Goal: Task Accomplishment & Management: Use online tool/utility

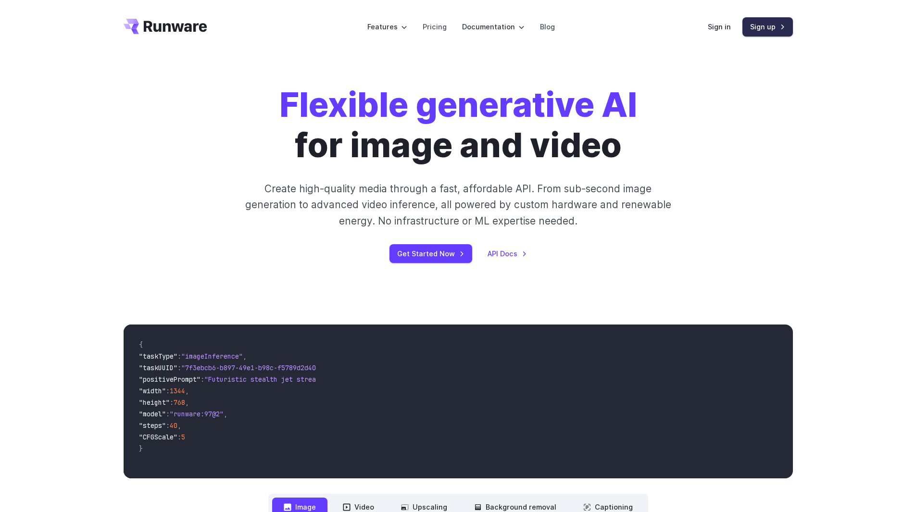
click at [766, 26] on link "Sign up" at bounding box center [767, 26] width 50 height 19
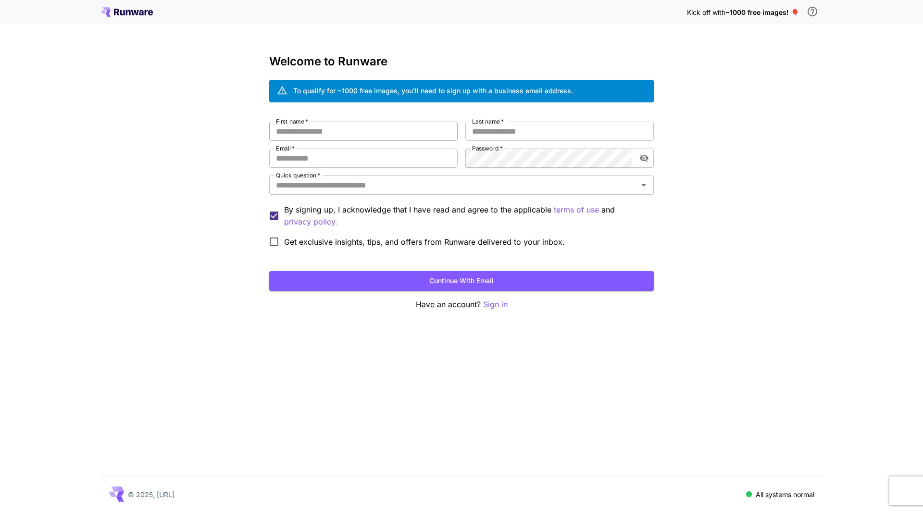
click at [402, 137] on input "First name   *" at bounding box center [363, 131] width 189 height 19
type input "***"
type input "****"
type input "**********"
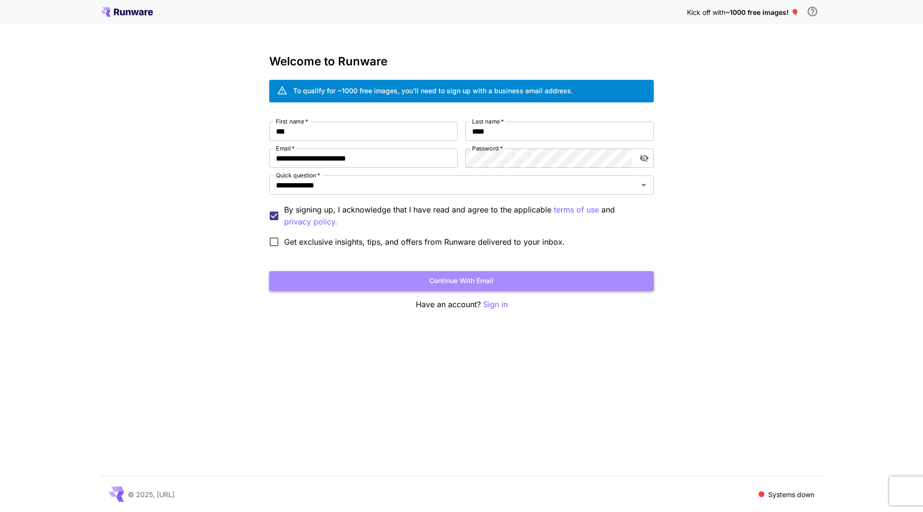
click at [344, 278] on button "Continue with email" at bounding box center [461, 281] width 385 height 20
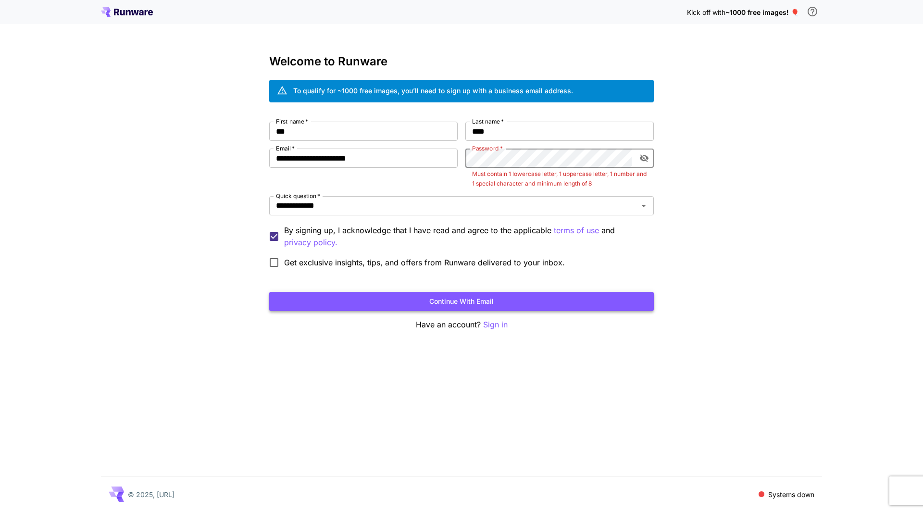
click at [522, 292] on button "Continue with email" at bounding box center [461, 302] width 385 height 20
click at [529, 293] on button "Continue with email" at bounding box center [461, 302] width 385 height 20
click at [450, 153] on div "**********" at bounding box center [461, 197] width 385 height 151
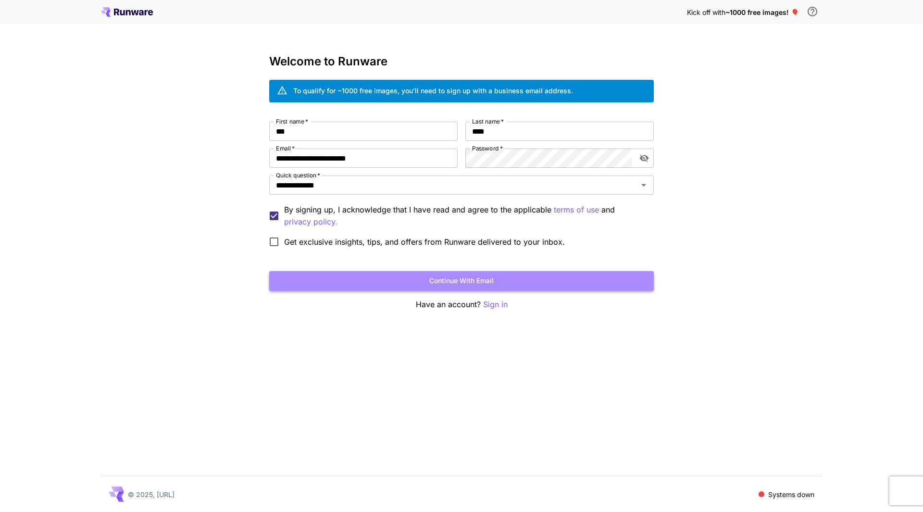
click at [525, 280] on button "Continue with email" at bounding box center [461, 281] width 385 height 20
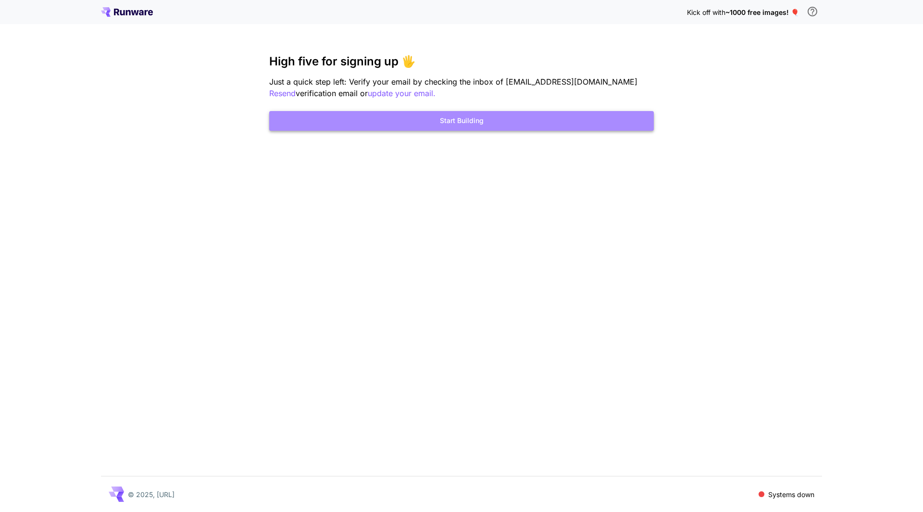
click at [458, 123] on button "Start Building" at bounding box center [461, 121] width 385 height 20
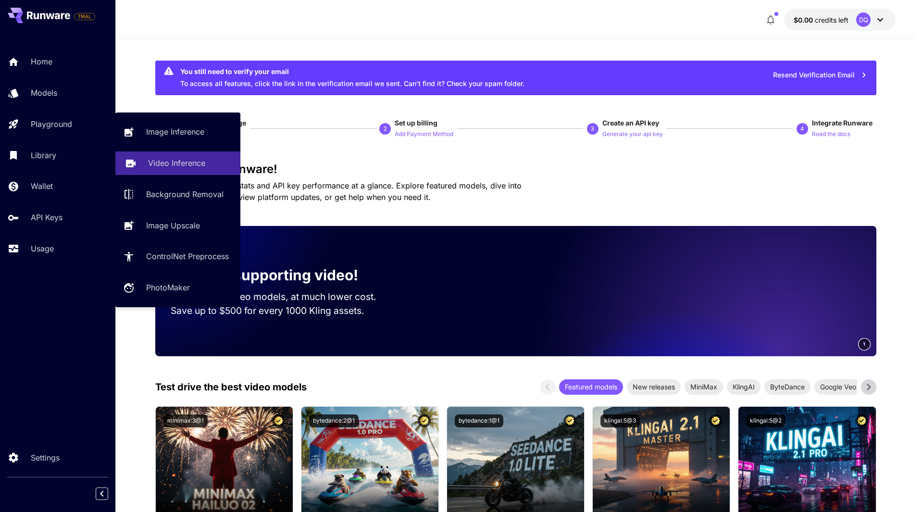
click at [177, 166] on p "Video Inference" at bounding box center [176, 163] width 57 height 12
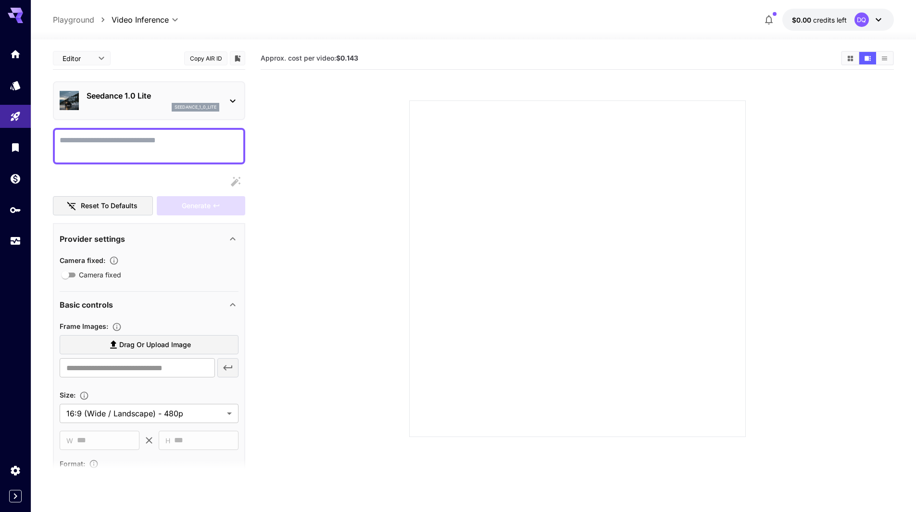
click at [138, 104] on div "seedance_1_0_lite" at bounding box center [153, 107] width 133 height 9
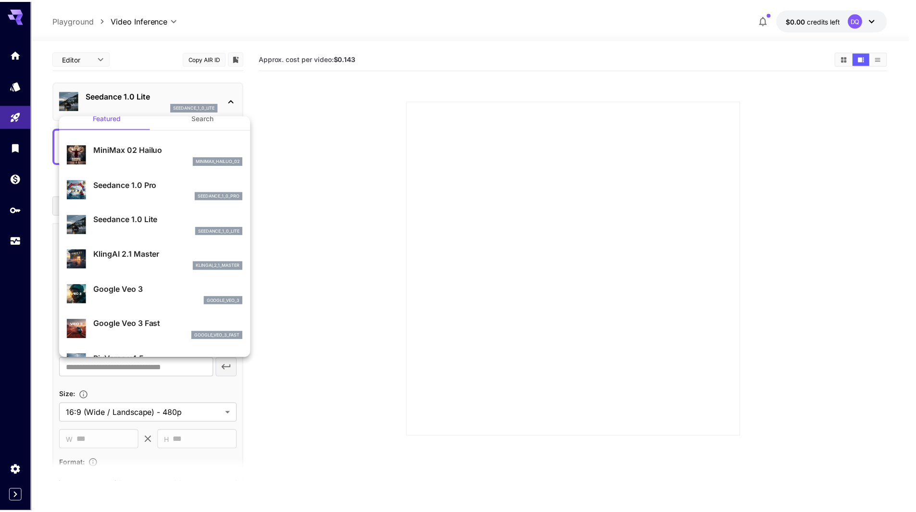
scroll to position [1, 0]
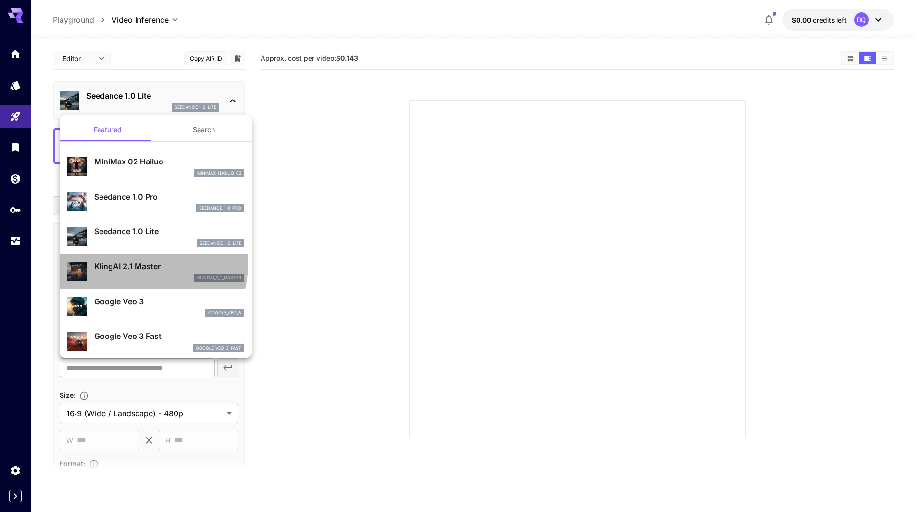
click at [137, 264] on p "KlingAI 2.1 Master" at bounding box center [169, 267] width 150 height 12
type input "**********"
type input "****"
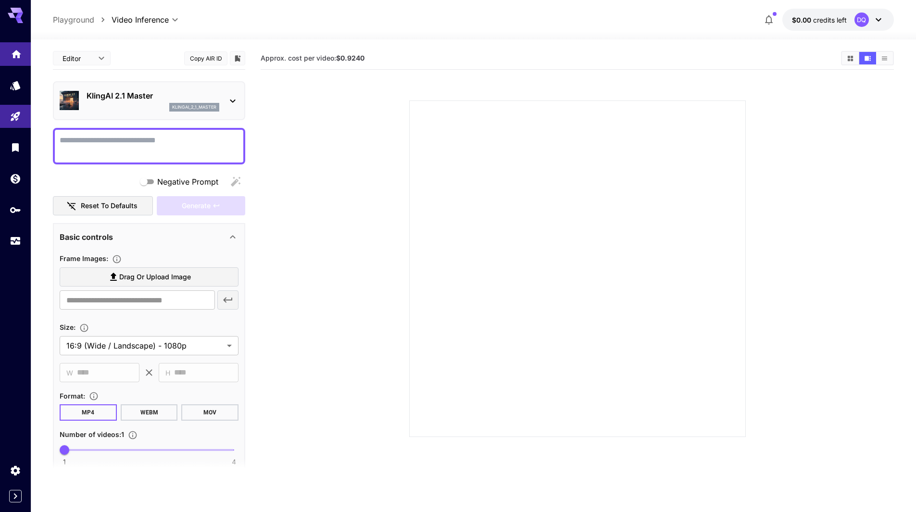
click at [21, 51] on icon "Home" at bounding box center [17, 52] width 12 height 12
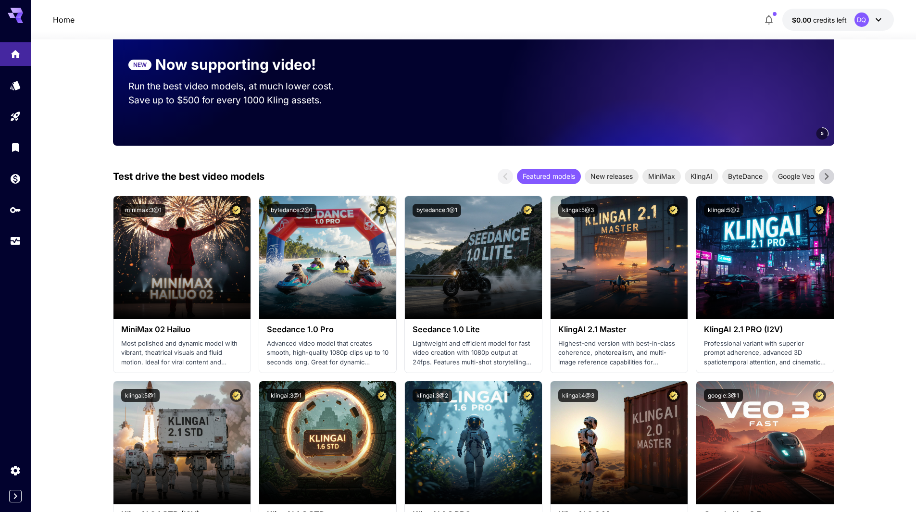
scroll to position [192, 0]
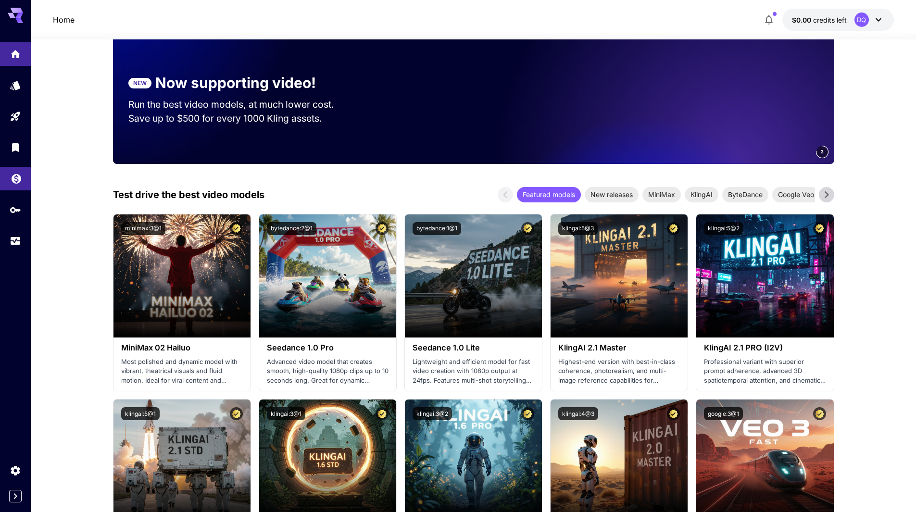
click at [10, 177] on link at bounding box center [15, 179] width 31 height 24
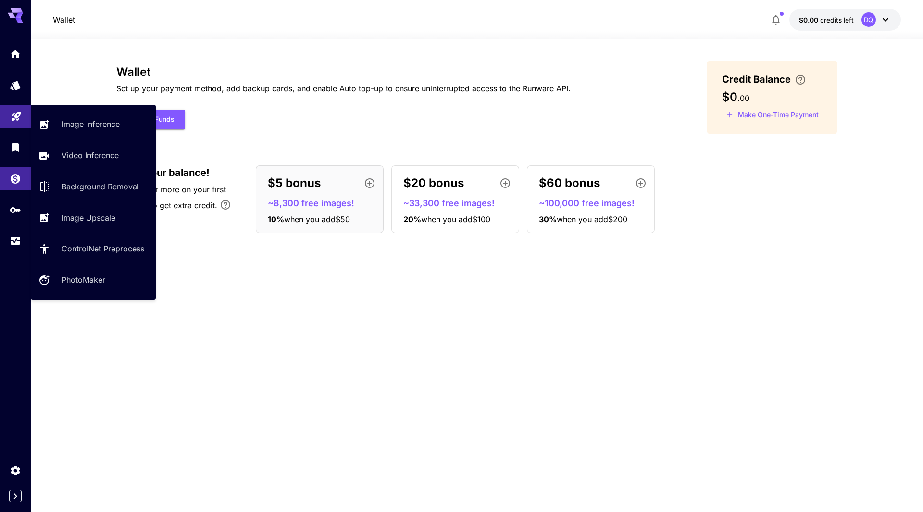
click at [13, 112] on icon "Playground" at bounding box center [16, 113] width 9 height 9
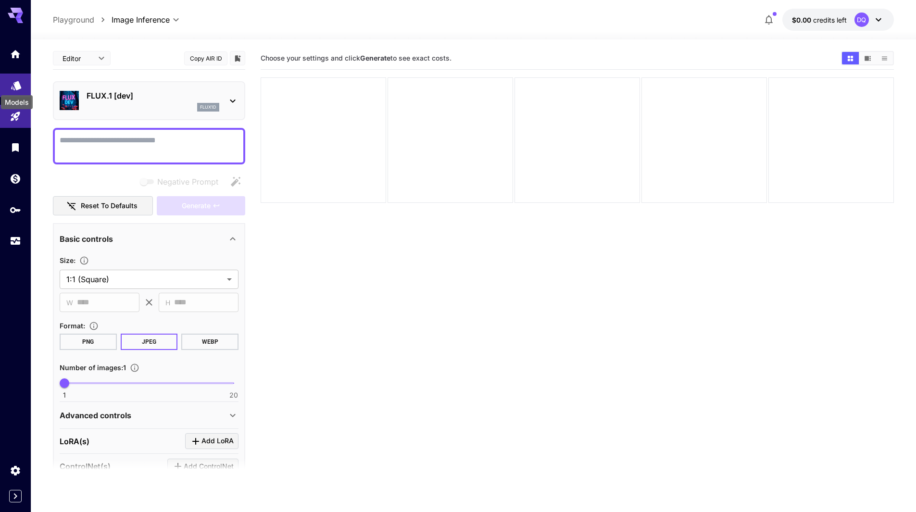
click at [17, 88] on icon "Models" at bounding box center [17, 83] width 12 height 12
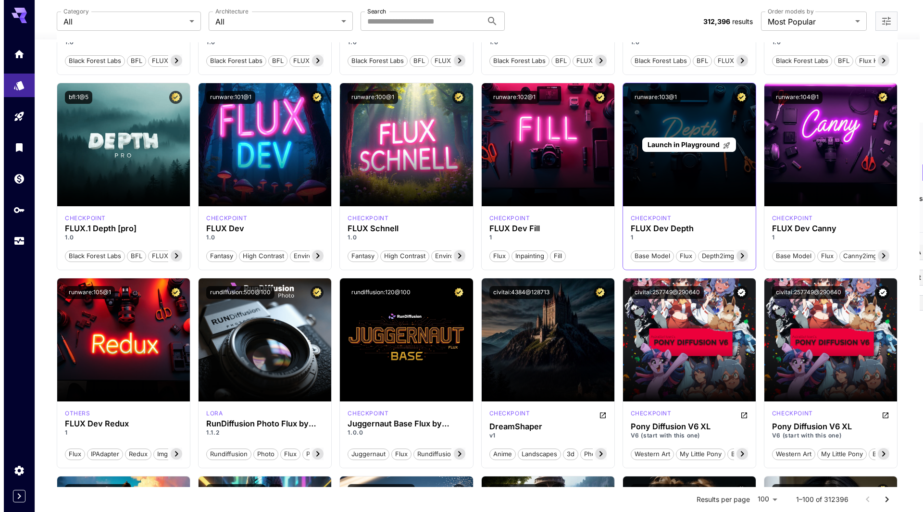
scroll to position [433, 0]
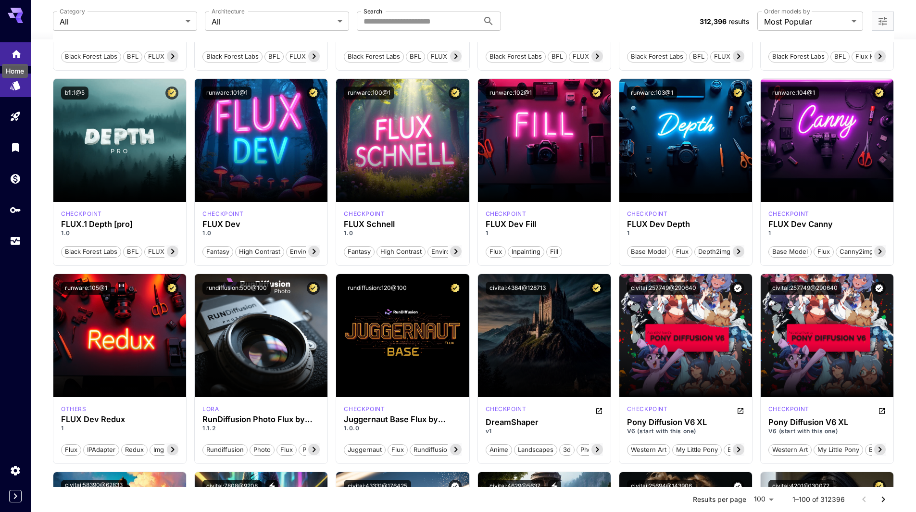
click at [13, 54] on icon "Home" at bounding box center [17, 51] width 10 height 8
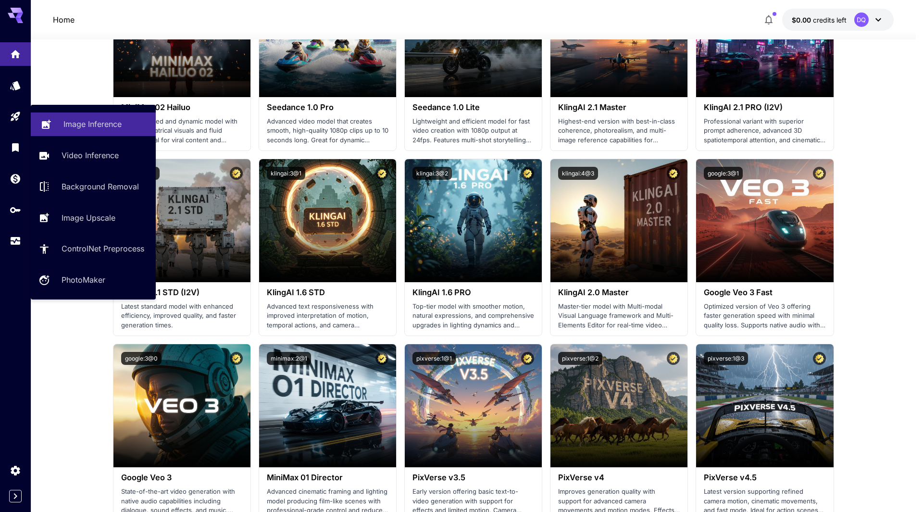
click at [76, 126] on p "Image Inference" at bounding box center [92, 124] width 58 height 12
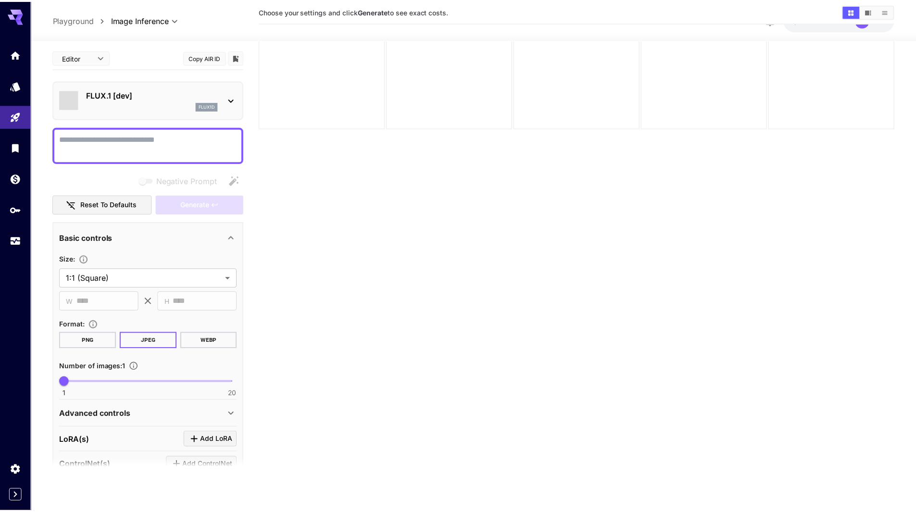
scroll to position [76, 0]
click at [17, 495] on div "Settings" at bounding box center [18, 485] width 37 height 22
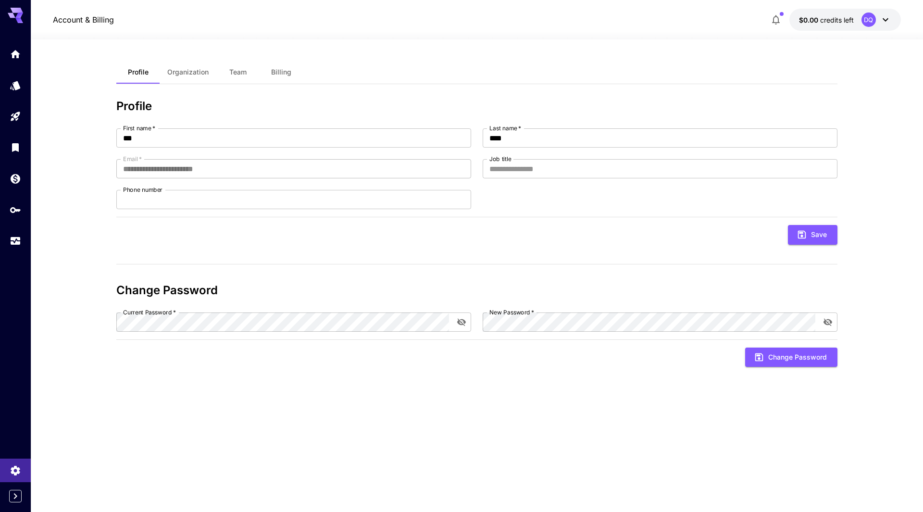
click at [285, 66] on button "Billing" at bounding box center [281, 72] width 43 height 23
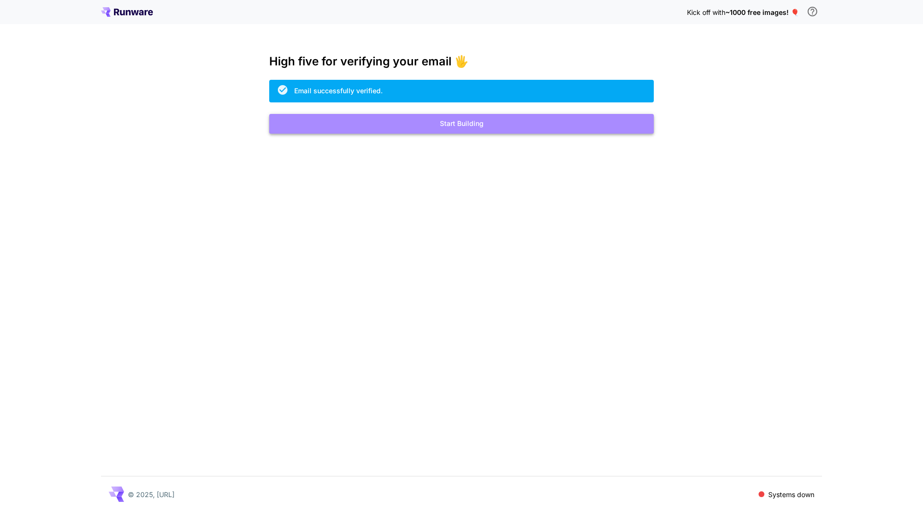
click at [526, 123] on button "Start Building" at bounding box center [461, 124] width 385 height 20
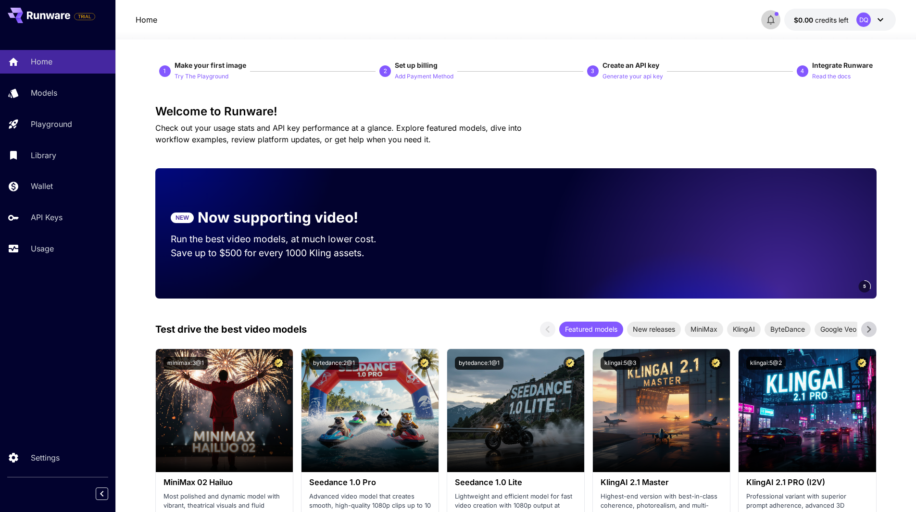
click at [766, 14] on icon "button" at bounding box center [771, 20] width 12 height 12
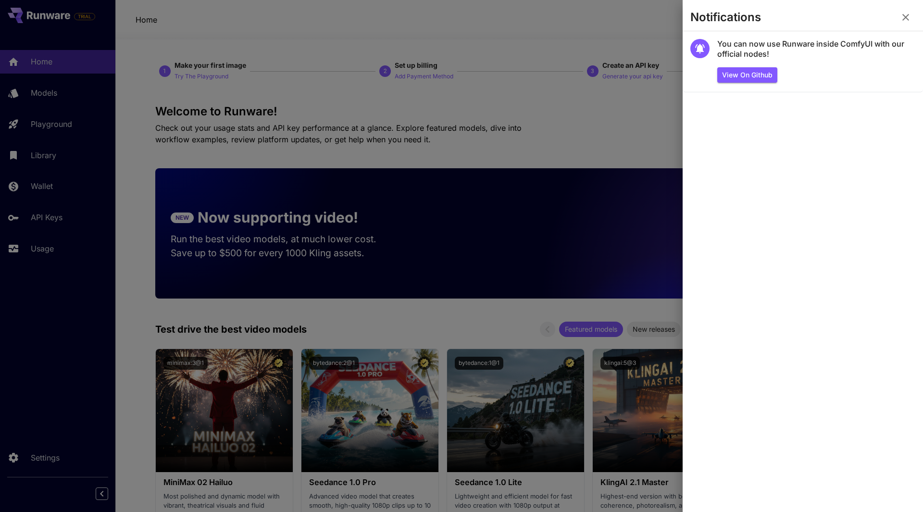
click at [638, 49] on div at bounding box center [461, 256] width 923 height 512
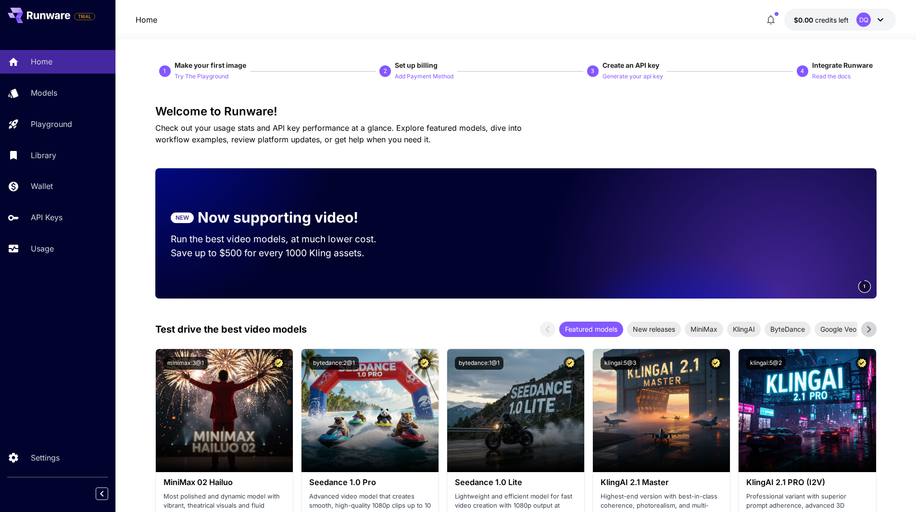
click at [875, 14] on icon at bounding box center [881, 20] width 12 height 12
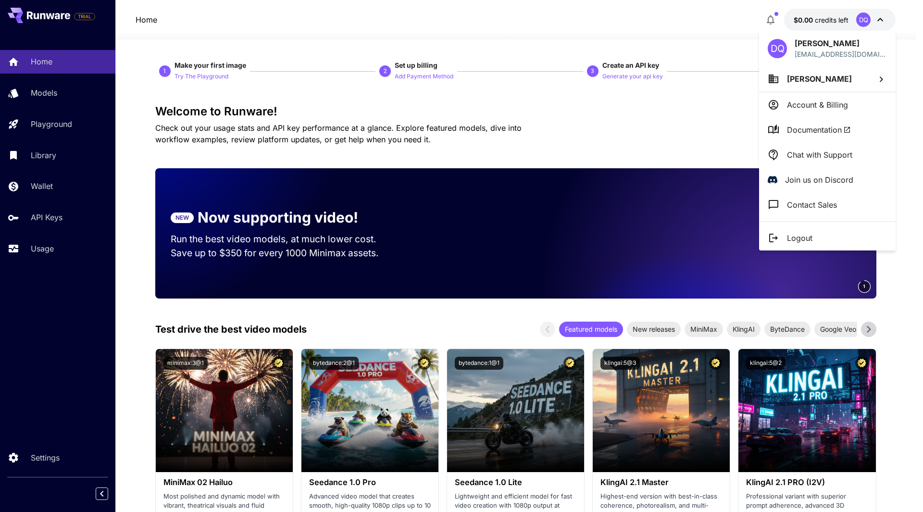
click at [277, 107] on div at bounding box center [461, 256] width 923 height 512
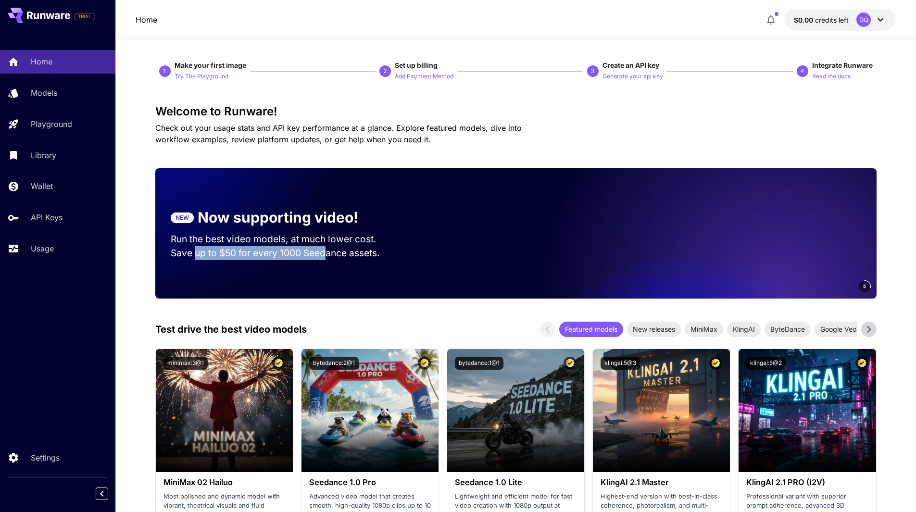
drag, startPoint x: 237, startPoint y: 257, endPoint x: 331, endPoint y: 257, distance: 94.3
click at [330, 257] on p "Save up to $50 for every 1000 Seedance assets." at bounding box center [283, 253] width 224 height 14
click at [195, 214] on div "NEW Now supporting video!" at bounding box center [283, 218] width 224 height 22
click at [348, 227] on p "Now supporting video!" at bounding box center [278, 218] width 161 height 22
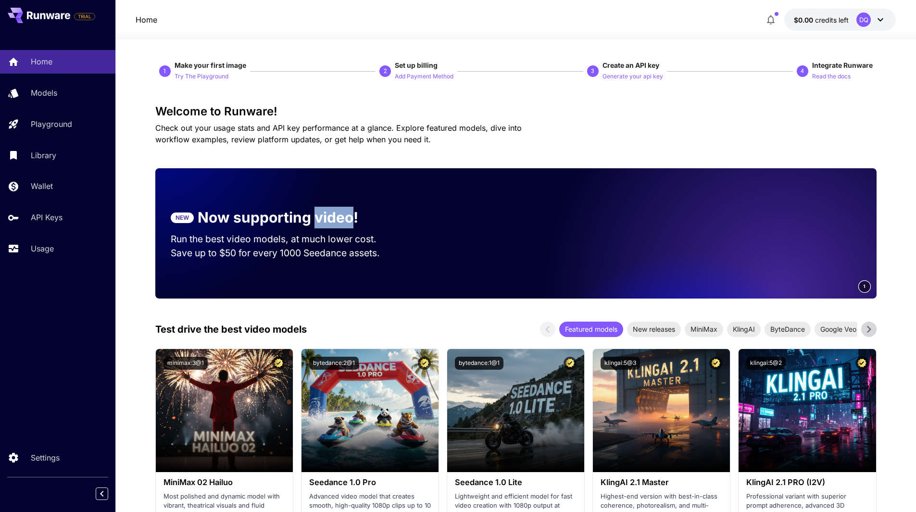
click at [348, 227] on p "Now supporting video!" at bounding box center [278, 218] width 161 height 22
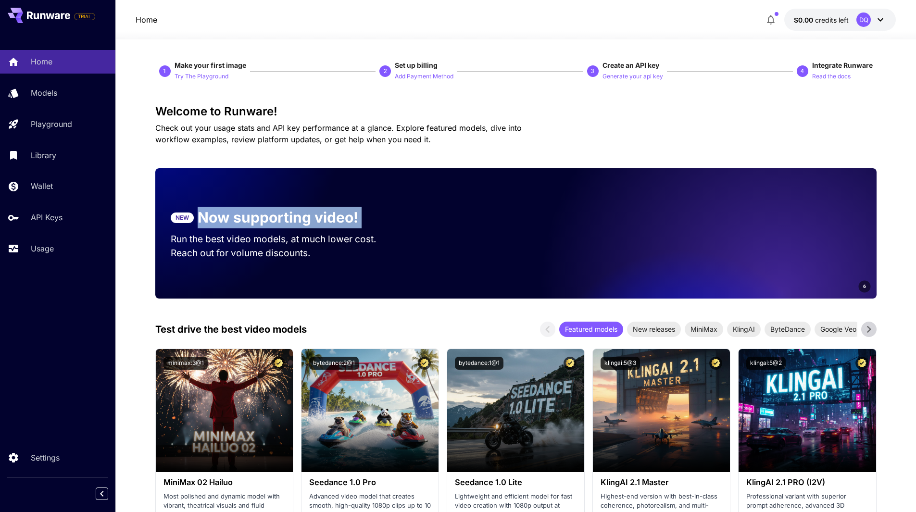
click at [348, 227] on p "Now supporting video!" at bounding box center [278, 218] width 161 height 22
click at [472, 230] on div "5" at bounding box center [647, 233] width 459 height 130
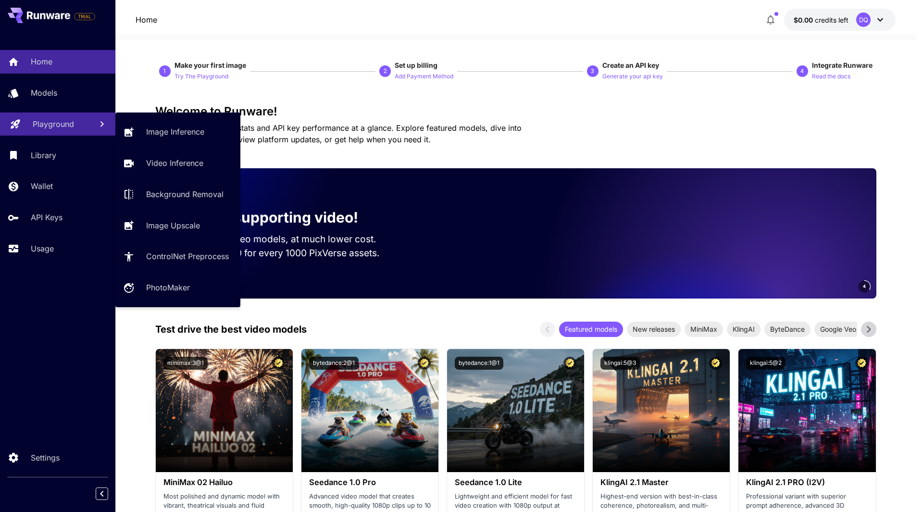
click at [52, 121] on p "Playground" at bounding box center [53, 124] width 41 height 12
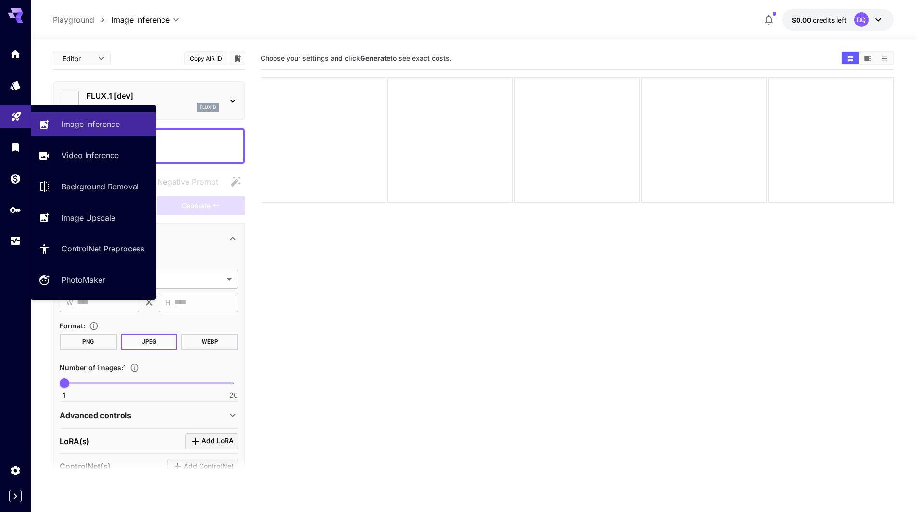
type input "**********"
